Goal: Information Seeking & Learning: Learn about a topic

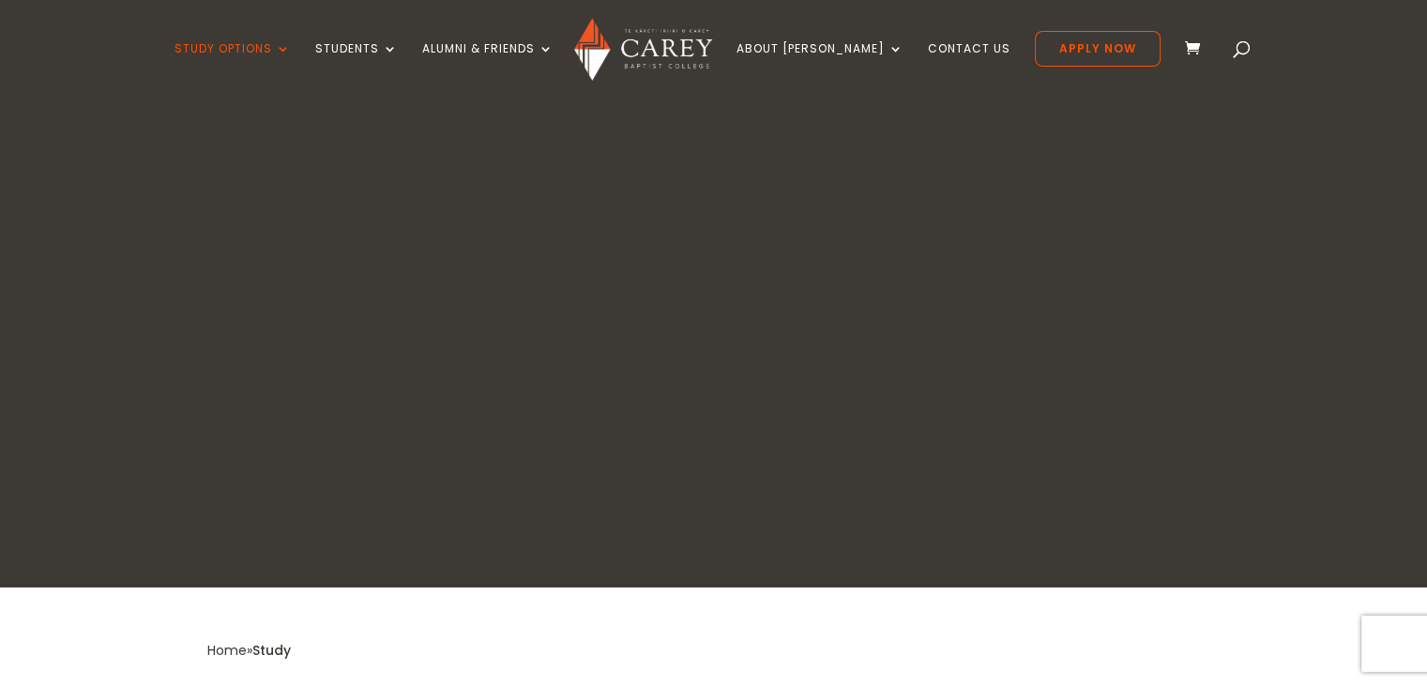
click at [319, 281] on link "Bachelor of Applied Theology" at bounding box center [319, 296] width 281 height 30
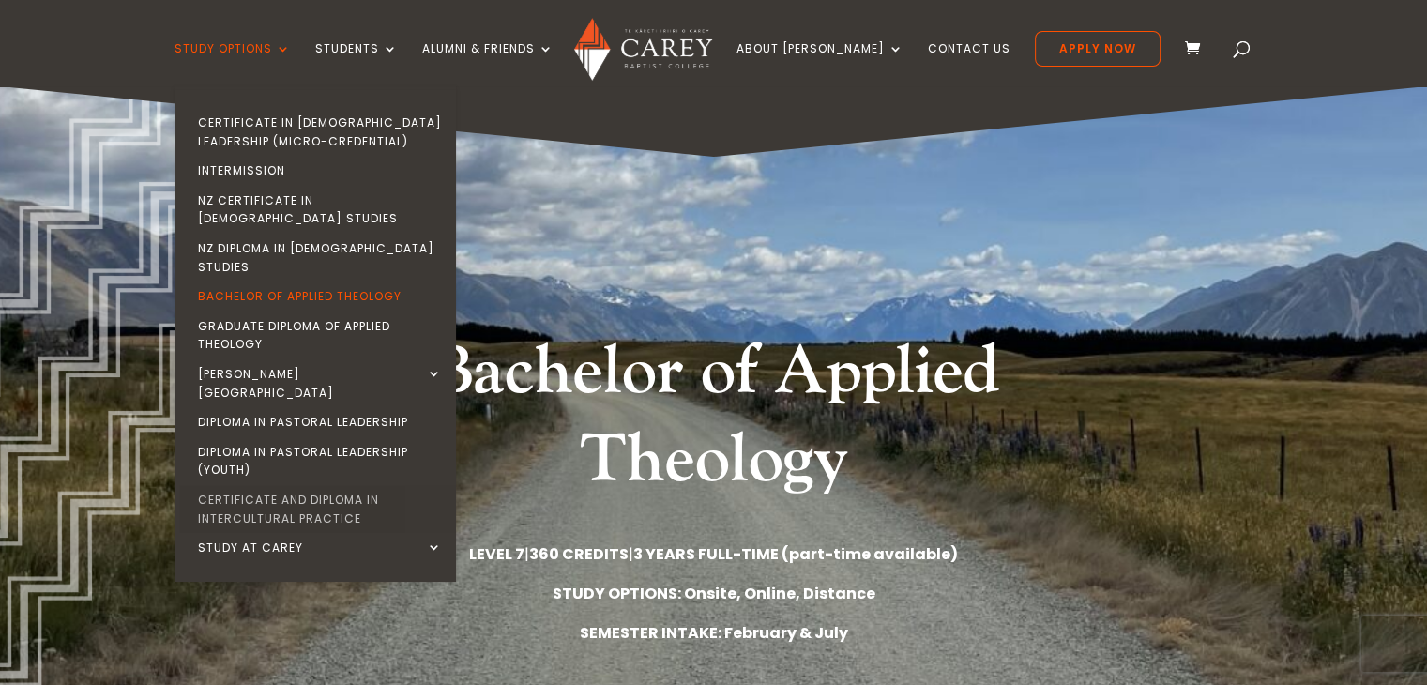
click at [364, 485] on link "Certificate and Diploma in Intercultural Practice" at bounding box center [319, 509] width 281 height 48
